Goal: Navigation & Orientation: Find specific page/section

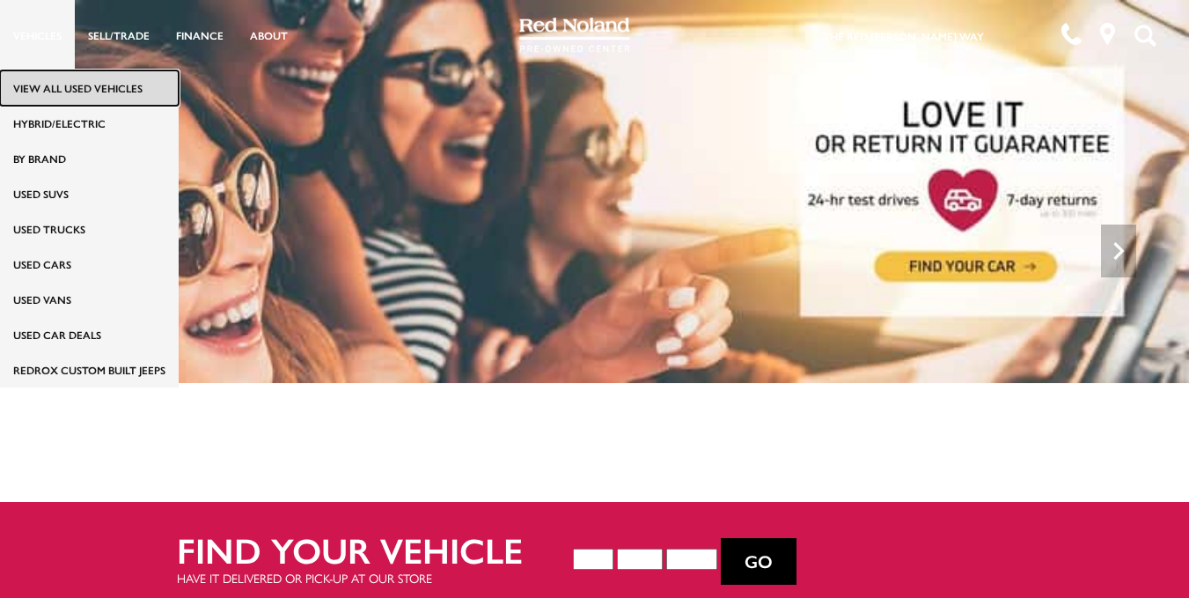
click at [45, 84] on link "View All Used Vehicles" at bounding box center [89, 87] width 179 height 35
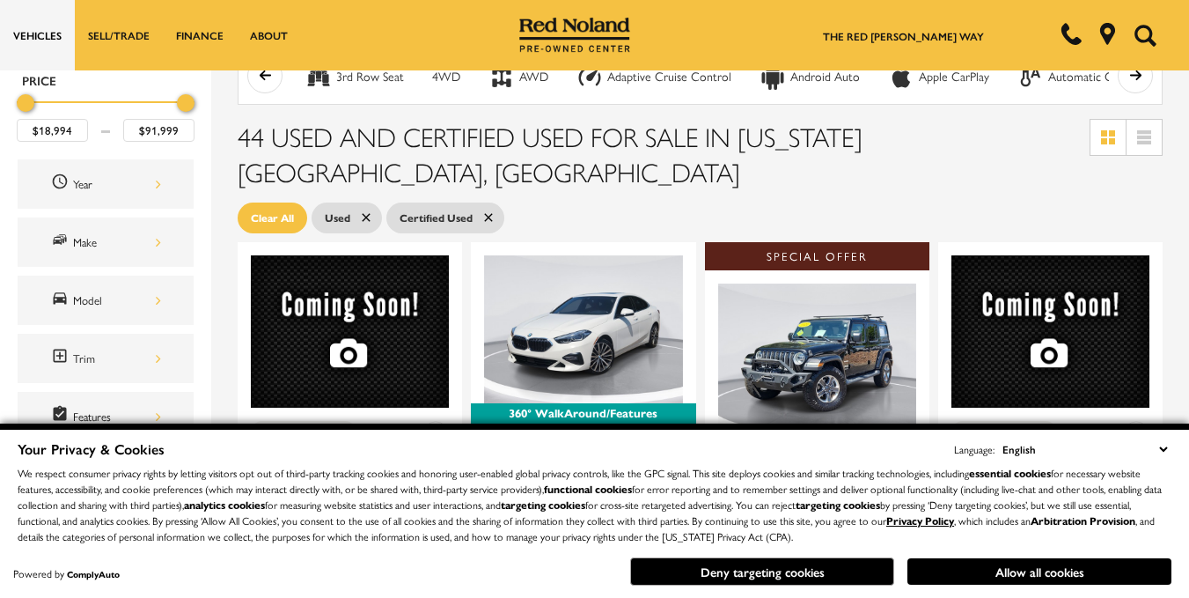
scroll to position [172, 0]
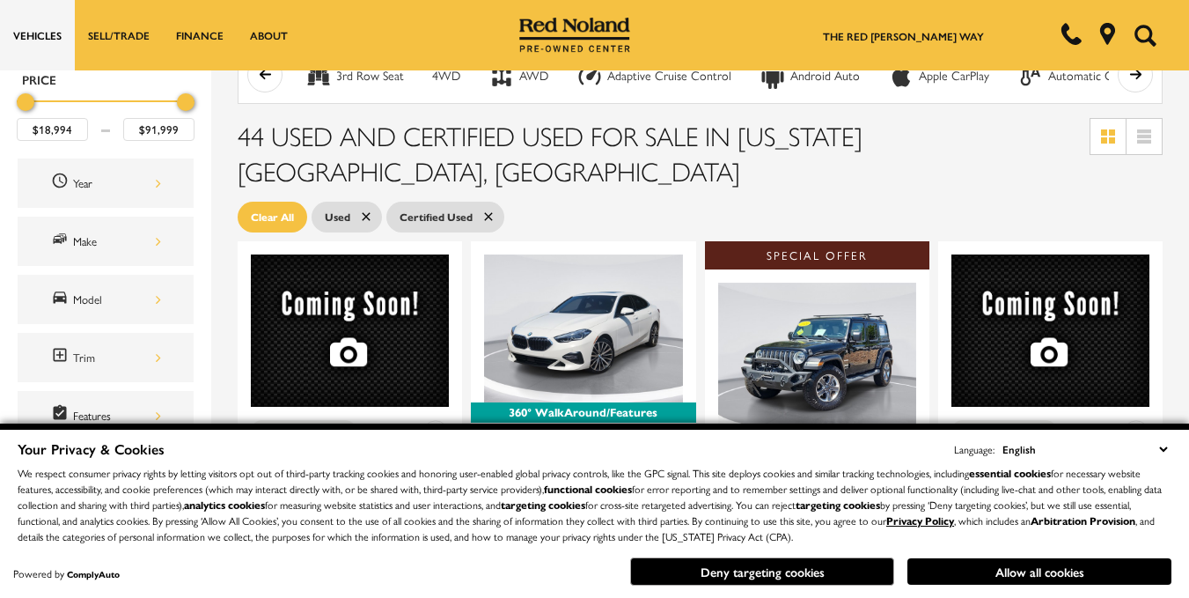
click at [1163, 452] on select "English Spanish / Español English / [GEOGRAPHIC_DATA] Korean / 한국어 Vietnamese /…" at bounding box center [1084, 448] width 173 height 19
click at [1055, 160] on div "44 Used and Certified Used for Sale in [US_STATE][GEOGRAPHIC_DATA], [GEOGRAPHIC…" at bounding box center [700, 153] width 978 height 88
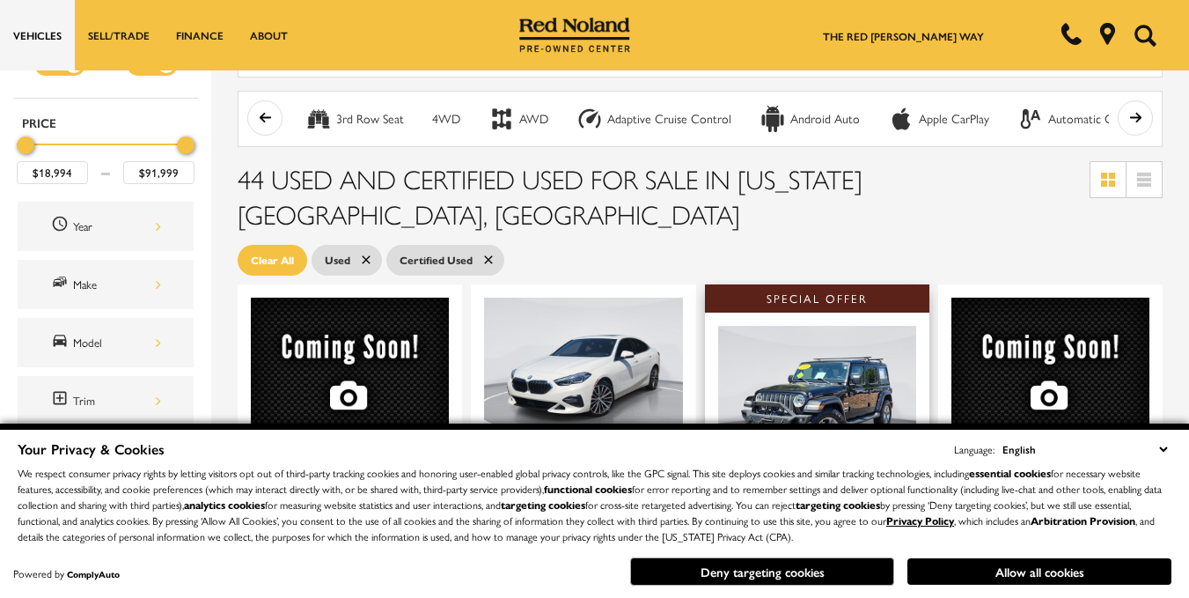
scroll to position [127, 0]
